Goal: Find specific page/section: Find specific page/section

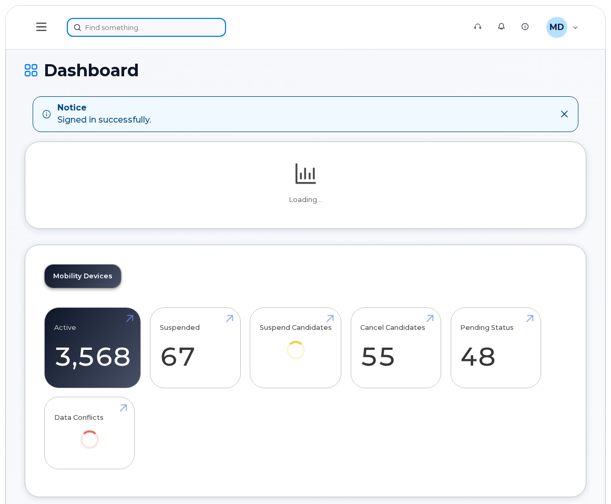
click at [130, 22] on input at bounding box center [146, 27] width 159 height 19
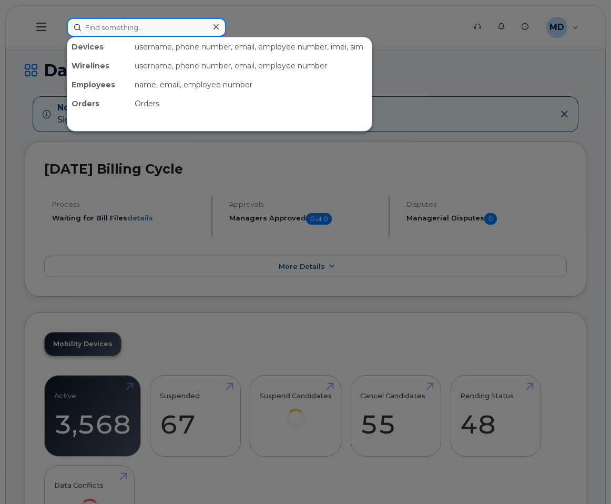
paste input "G92D2104616D"
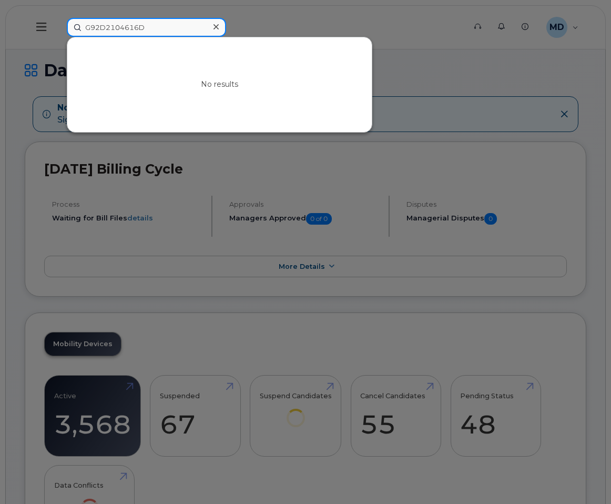
drag, startPoint x: 119, startPoint y: 29, endPoint x: 21, endPoint y: 16, distance: 99.7
click at [58, 18] on div "G92D2104616D No results" at bounding box center [262, 27] width 408 height 19
click at [89, 27] on input "4616D" at bounding box center [146, 27] width 159 height 19
type input "616D"
drag, startPoint x: 105, startPoint y: 26, endPoint x: 56, endPoint y: 26, distance: 48.4
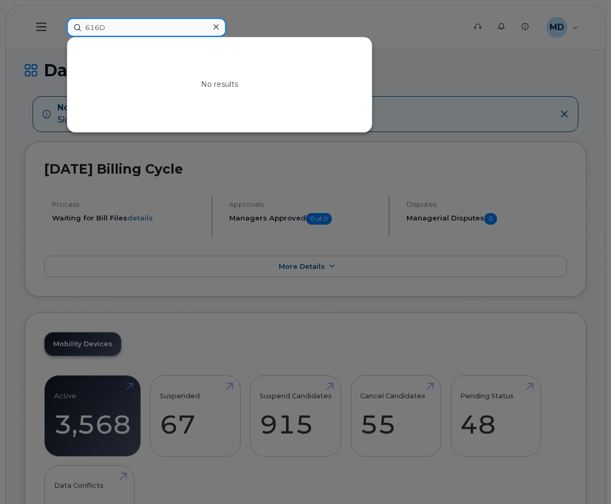
click at [58, 26] on div "616D No results" at bounding box center [262, 27] width 408 height 19
drag, startPoint x: 447, startPoint y: 63, endPoint x: 432, endPoint y: 60, distance: 15.0
click at [447, 63] on div at bounding box center [305, 252] width 611 height 504
click at [143, 32] on input at bounding box center [146, 27] width 159 height 19
paste input "403-479-1328"
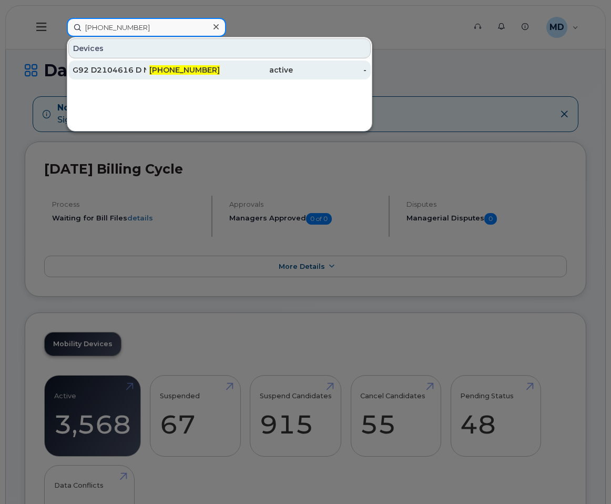
type input "403-479-1328"
click at [113, 70] on div "G92 D2104616 D Nbi" at bounding box center [110, 70] width 74 height 11
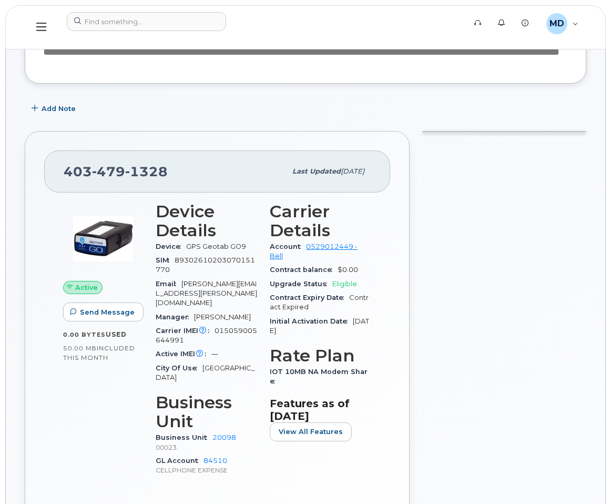
scroll to position [68, 0]
